Goal: Transaction & Acquisition: Purchase product/service

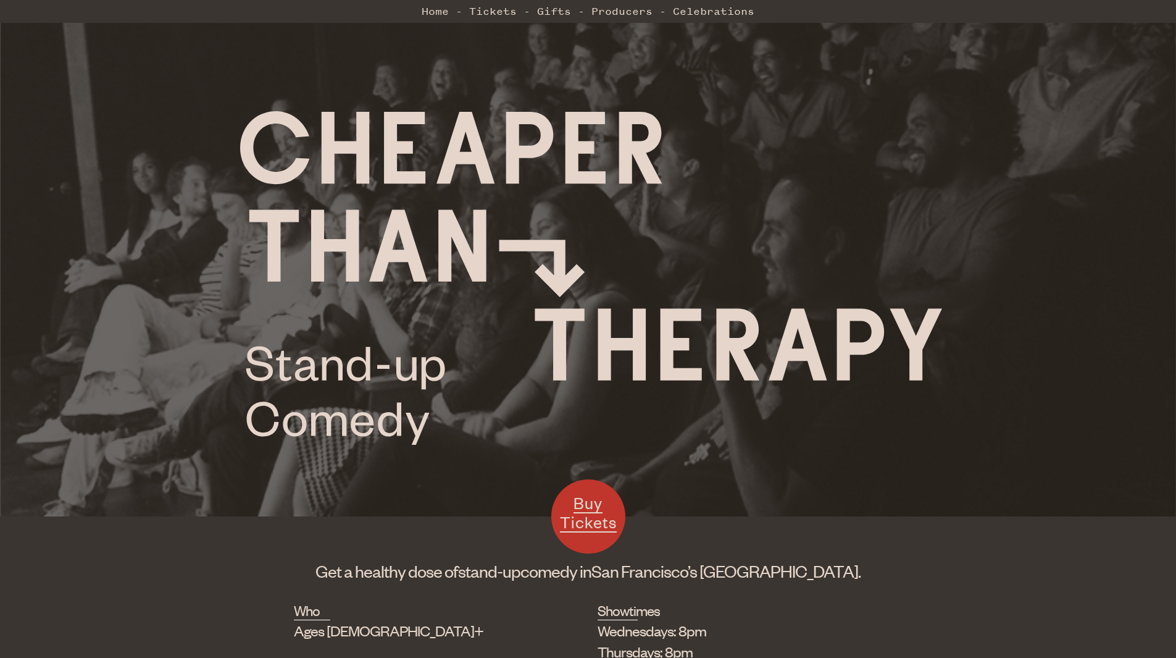
scroll to position [237, 0]
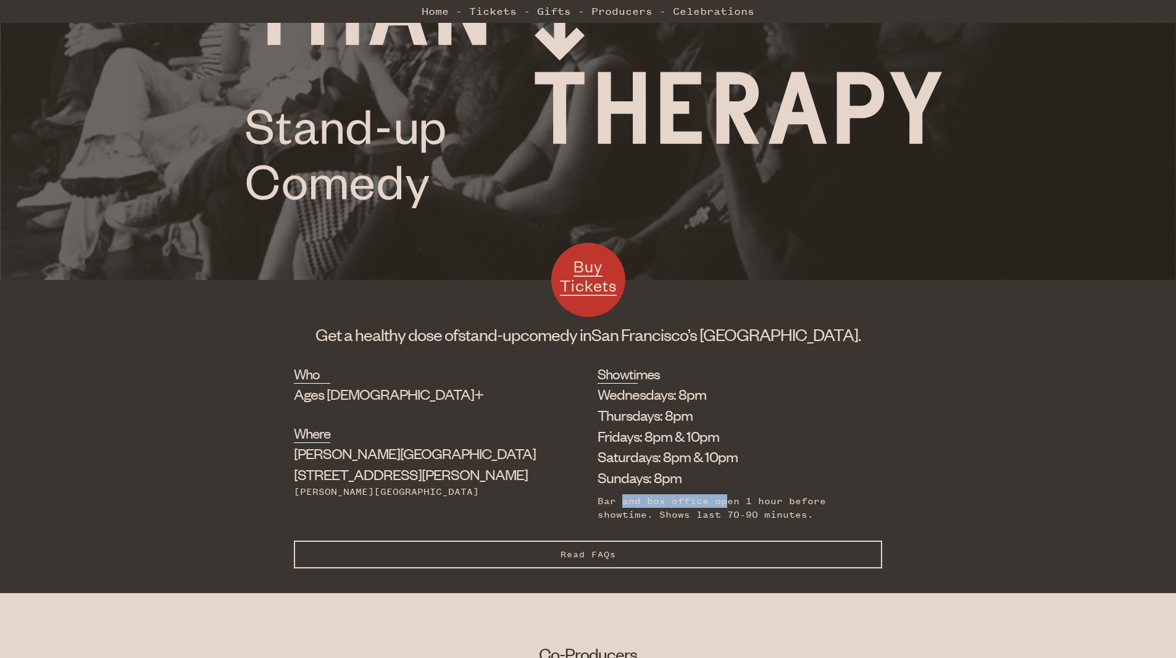
drag, startPoint x: 555, startPoint y: 496, endPoint x: 657, endPoint y: 495, distance: 102.5
click at [657, 495] on div "Bar and box office open 1 hour before showtime. Shows last 70-90 minutes." at bounding box center [731, 508] width 266 height 28
drag, startPoint x: 538, startPoint y: 514, endPoint x: 687, endPoint y: 514, distance: 148.2
click at [687, 514] on div "Bar and box office open 1 hour before showtime. Shows last 70-90 minutes." at bounding box center [731, 508] width 266 height 28
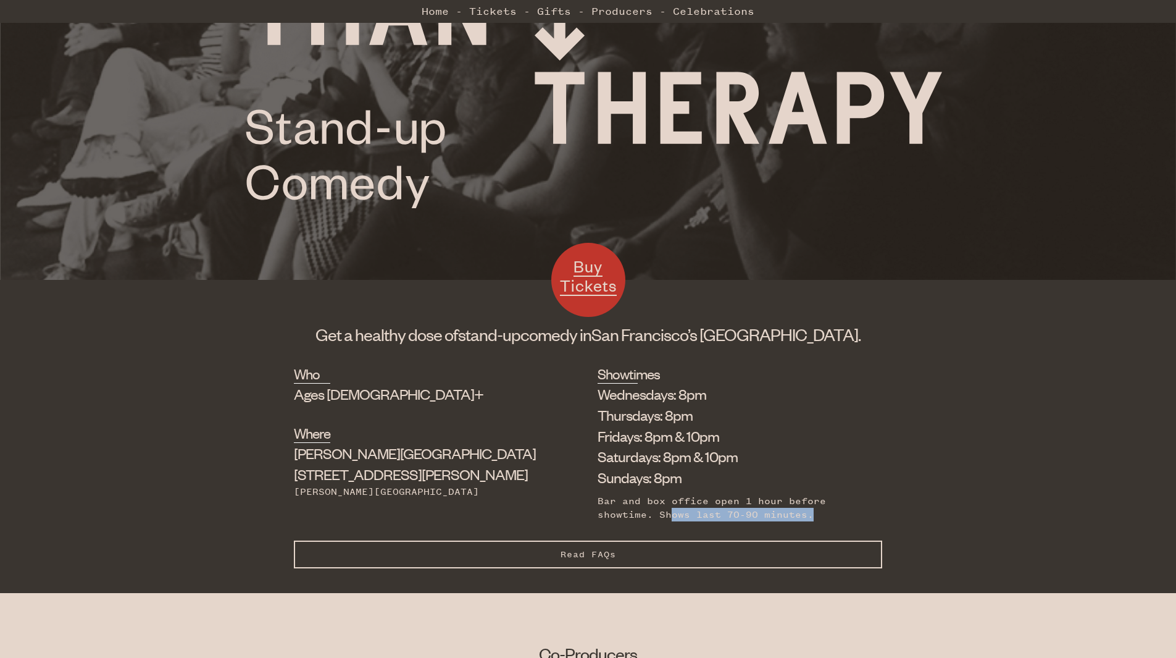
click at [687, 514] on div "Bar and box office open 1 hour before showtime. Shows last 70-90 minutes." at bounding box center [731, 508] width 266 height 28
click at [605, 564] on button "Read FAQs Hide FAQs" at bounding box center [588, 554] width 589 height 28
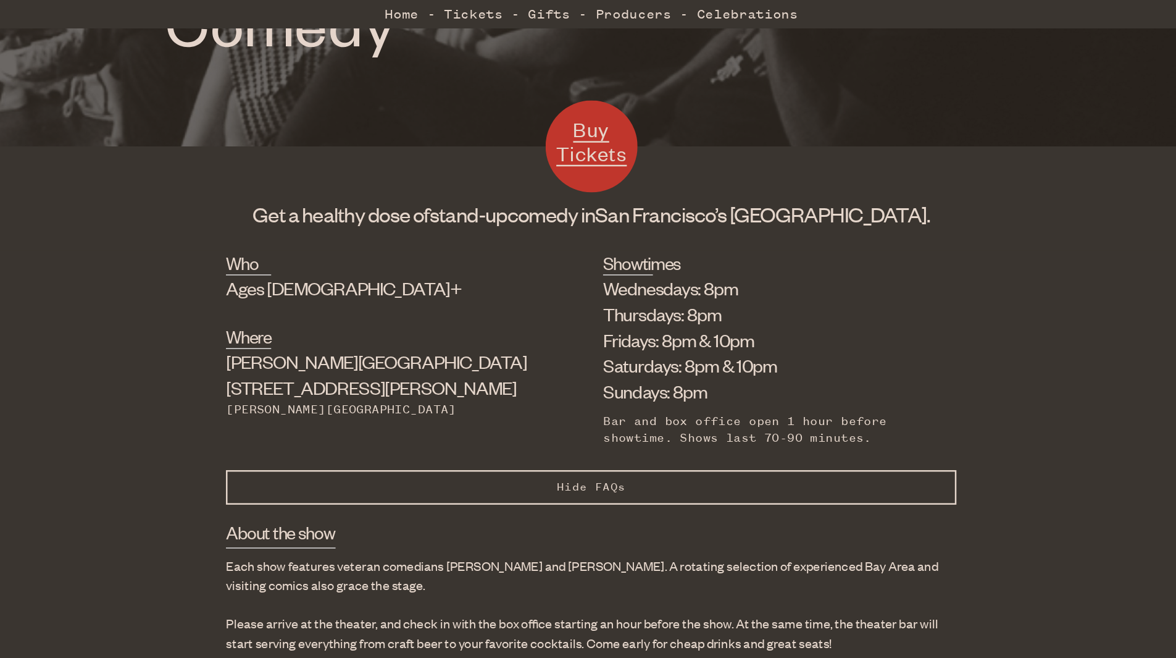
scroll to position [395, 0]
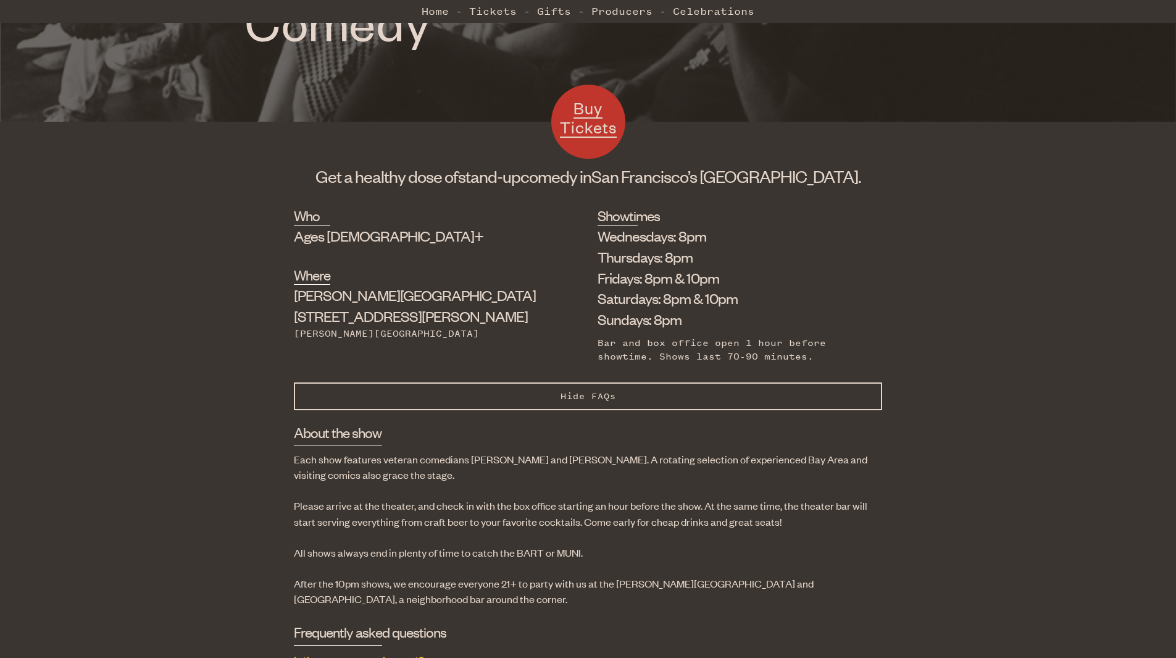
drag, startPoint x: 608, startPoint y: 298, endPoint x: 623, endPoint y: 297, distance: 15.5
click at [622, 297] on li "Saturdays: 8pm & 10pm" at bounding box center [731, 298] width 266 height 21
click at [625, 297] on li "Saturdays: 8pm & 10pm" at bounding box center [731, 298] width 266 height 21
click at [588, 396] on span "Hide FAQs" at bounding box center [589, 396] width 56 height 10
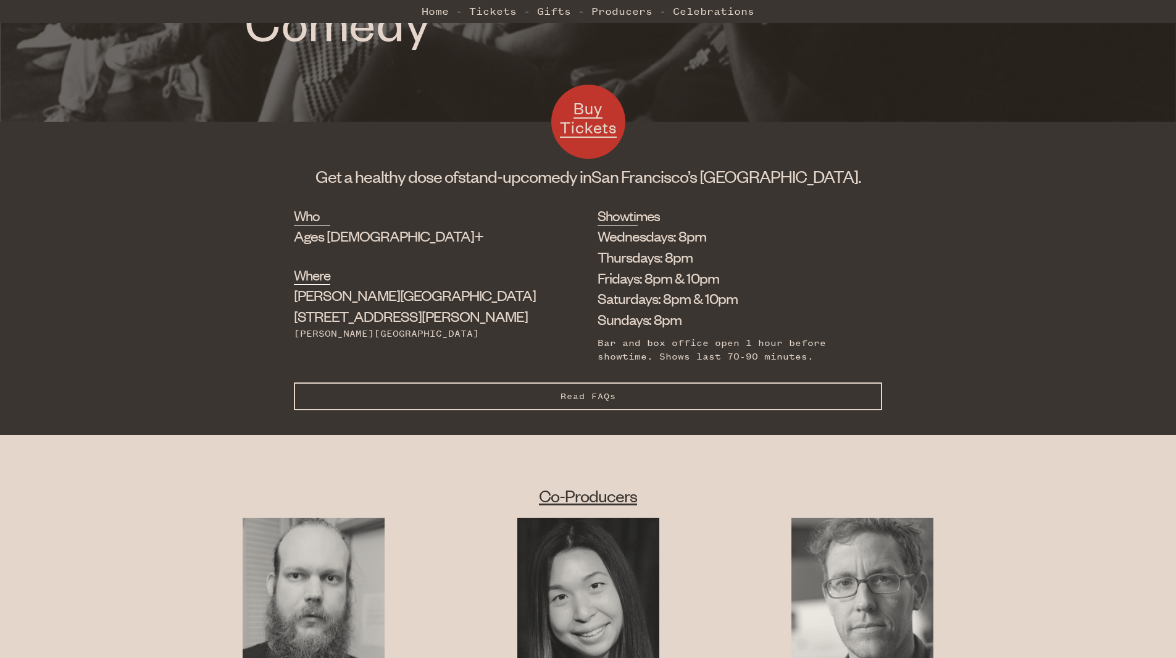
click at [589, 130] on span "Buy Tickets" at bounding box center [588, 118] width 57 height 40
